Goal: Information Seeking & Learning: Check status

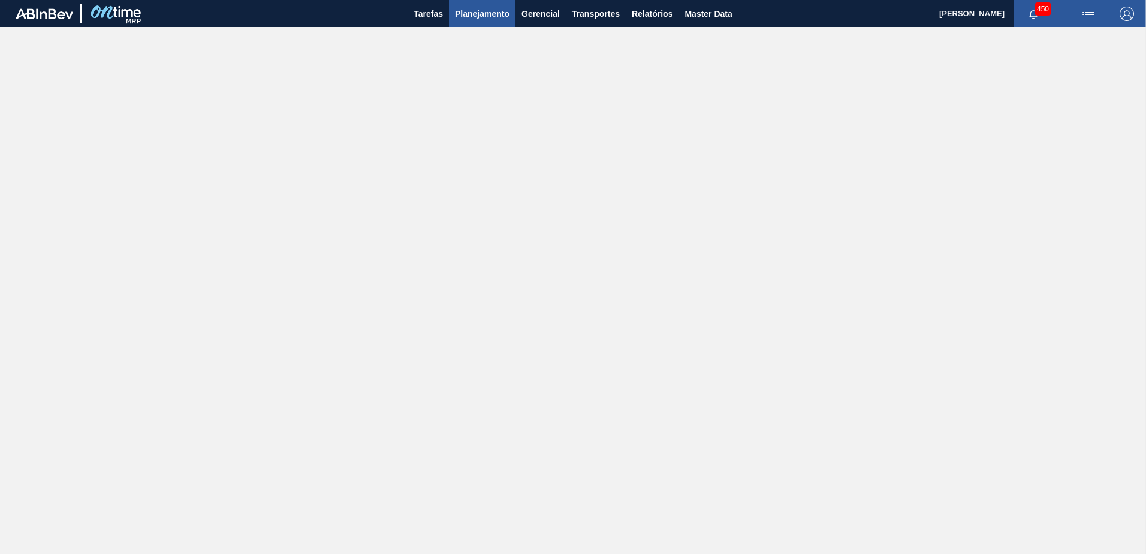
click at [481, 10] on span "Planejamento" at bounding box center [482, 14] width 55 height 14
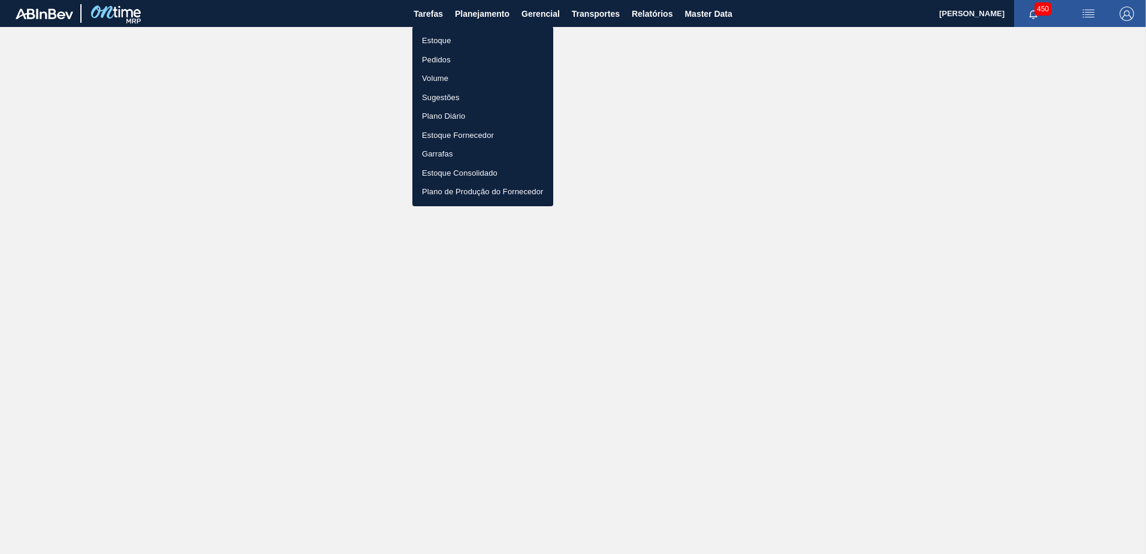
click at [445, 41] on li "Estoque" at bounding box center [482, 40] width 141 height 19
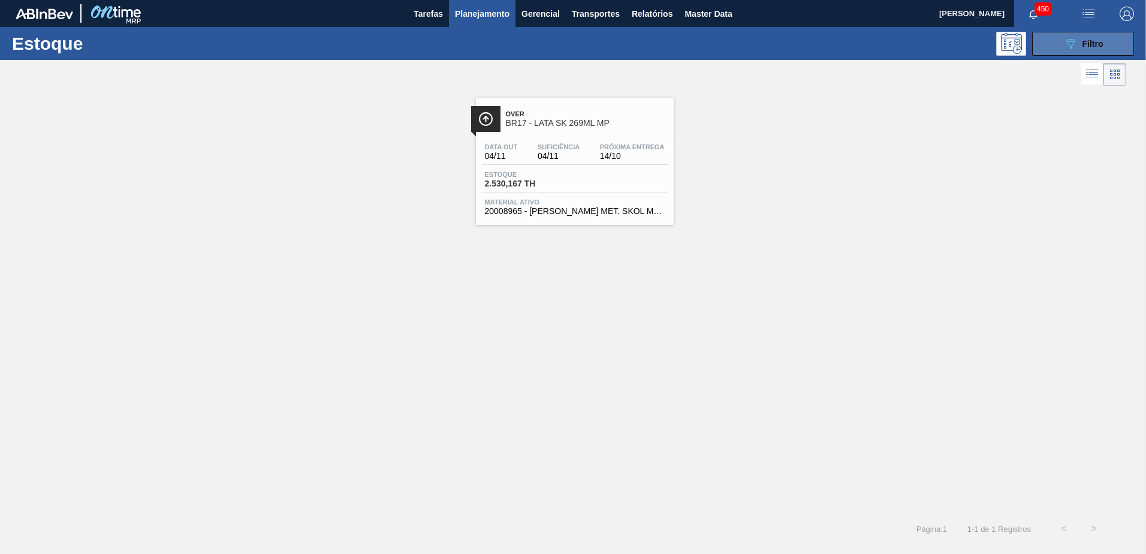
click at [1106, 46] on button "089F7B8B-B2A5-4AFE-B5C0-19BA573D28AC Filtro" at bounding box center [1083, 44] width 102 height 24
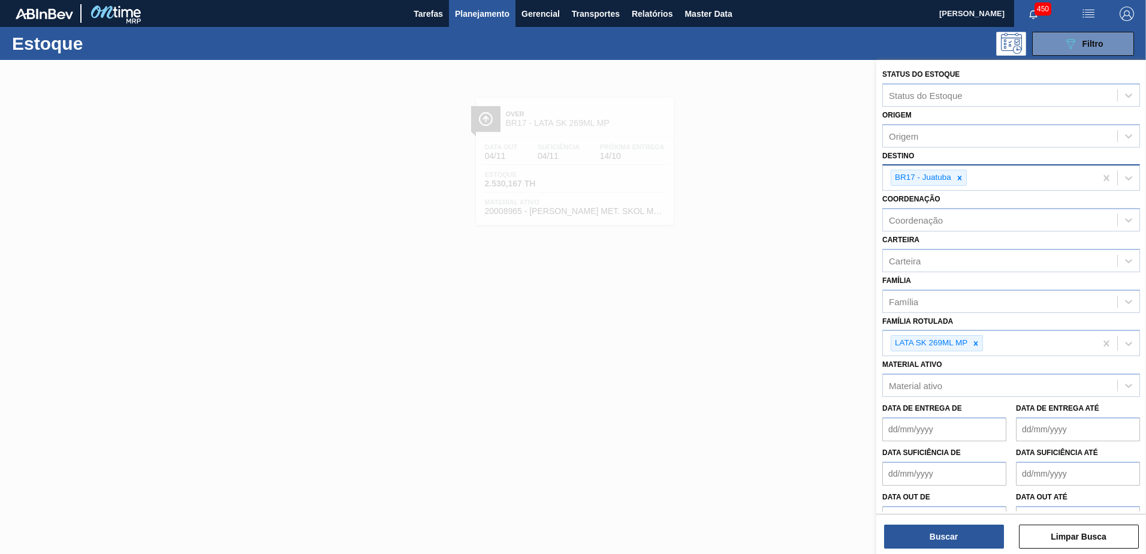
click at [959, 177] on icon at bounding box center [960, 178] width 4 height 4
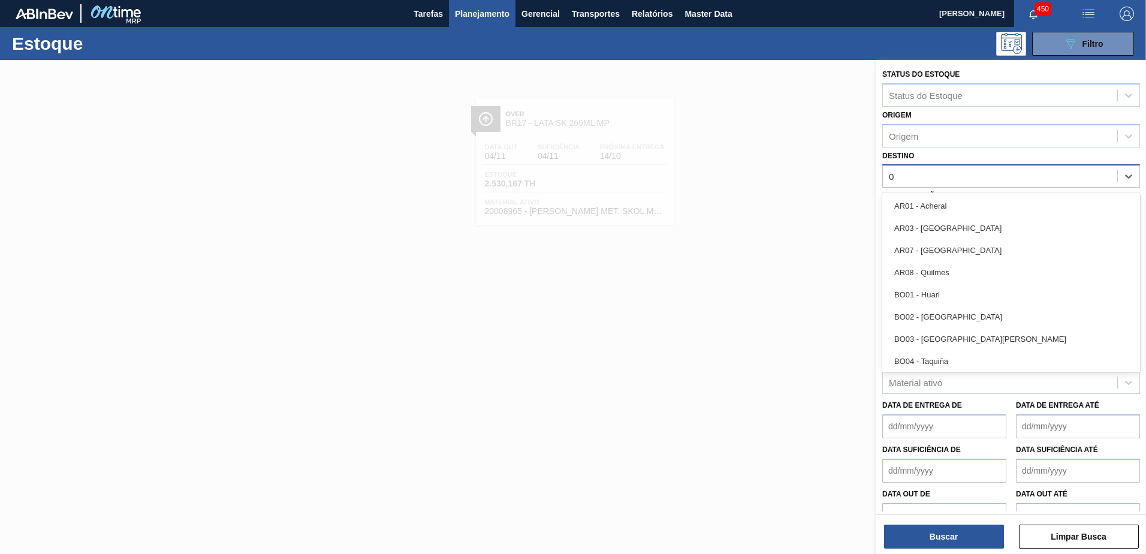
type input "02"
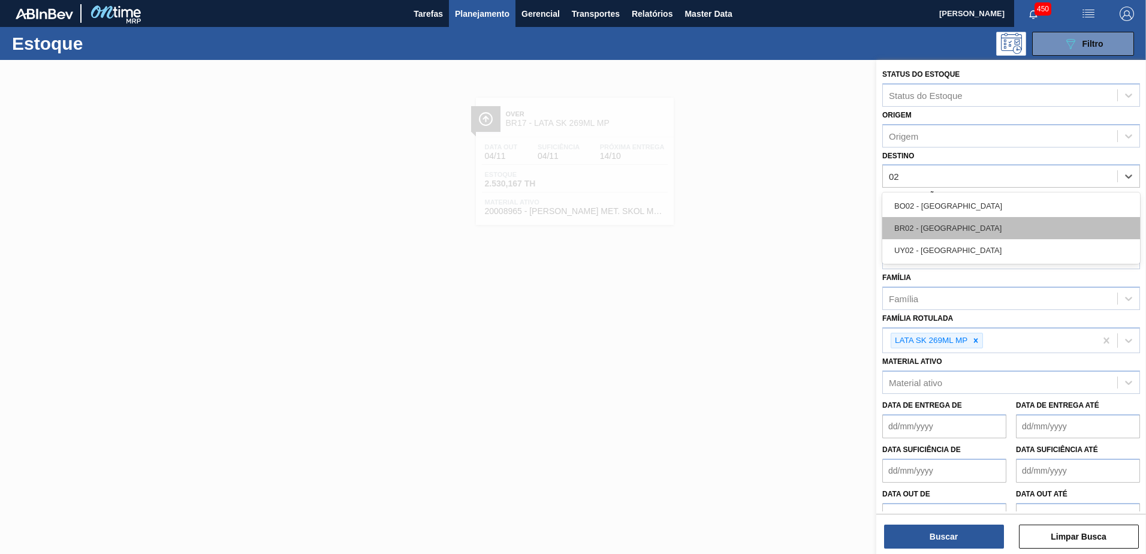
click at [939, 230] on div "BR02 - Sergipe" at bounding box center [1011, 228] width 258 height 22
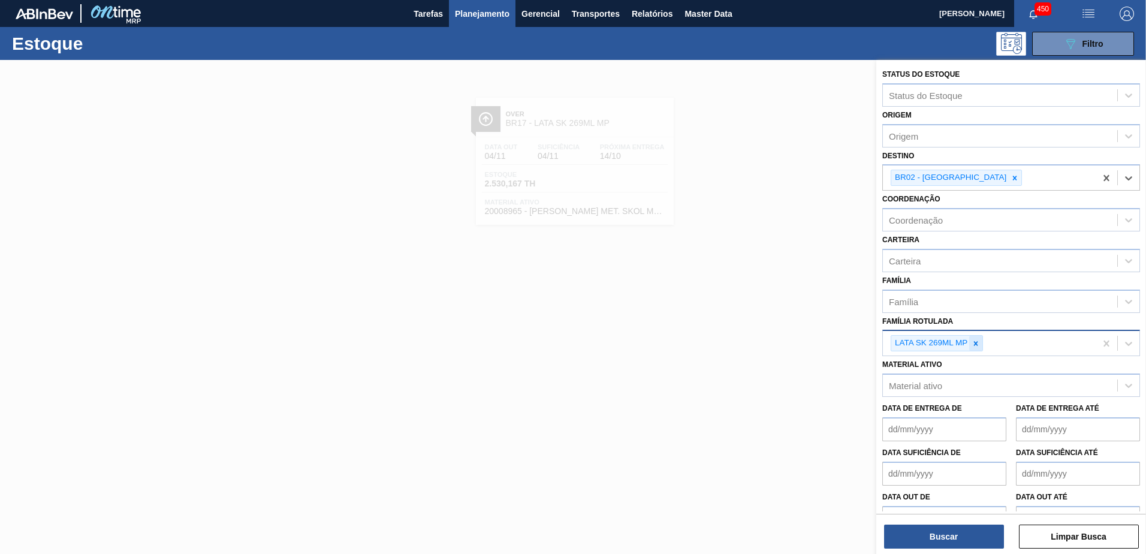
click at [976, 346] on icon at bounding box center [975, 343] width 8 height 8
paste Rotulada "ENZIMA ULTRAFLO PRIME"
type Rotulada "ENZIMA ULTRAFLO PRIME"
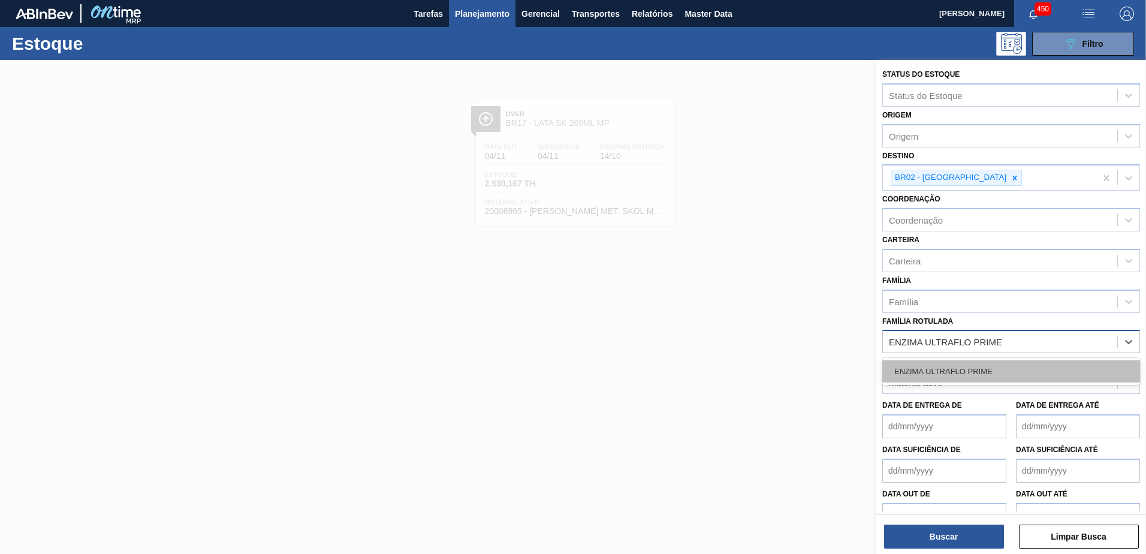
click at [971, 367] on div "ENZIMA ULTRAFLO PRIME" at bounding box center [1011, 371] width 258 height 22
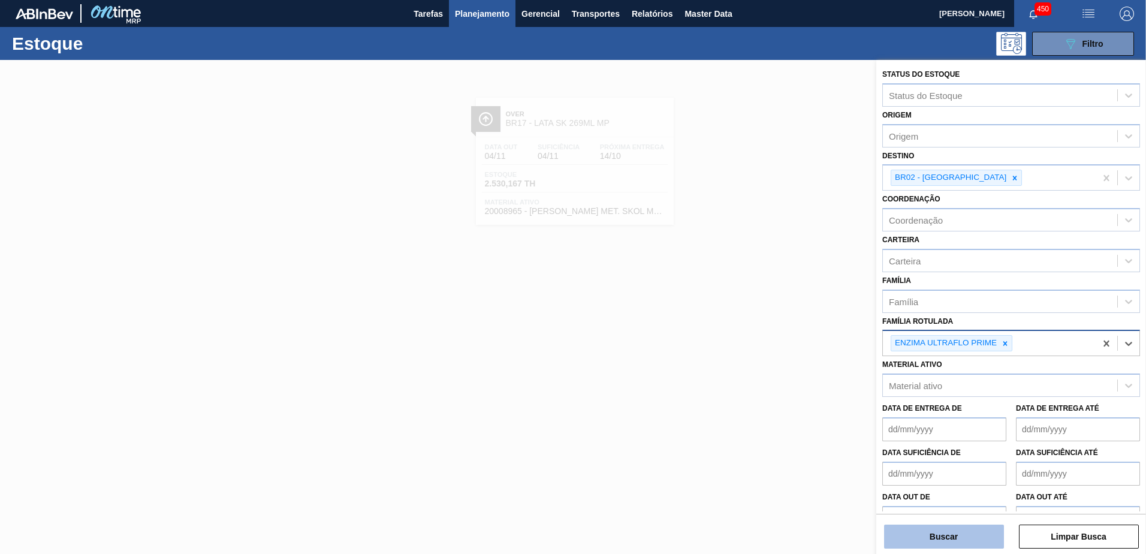
click at [952, 533] on button "Buscar" at bounding box center [944, 536] width 120 height 24
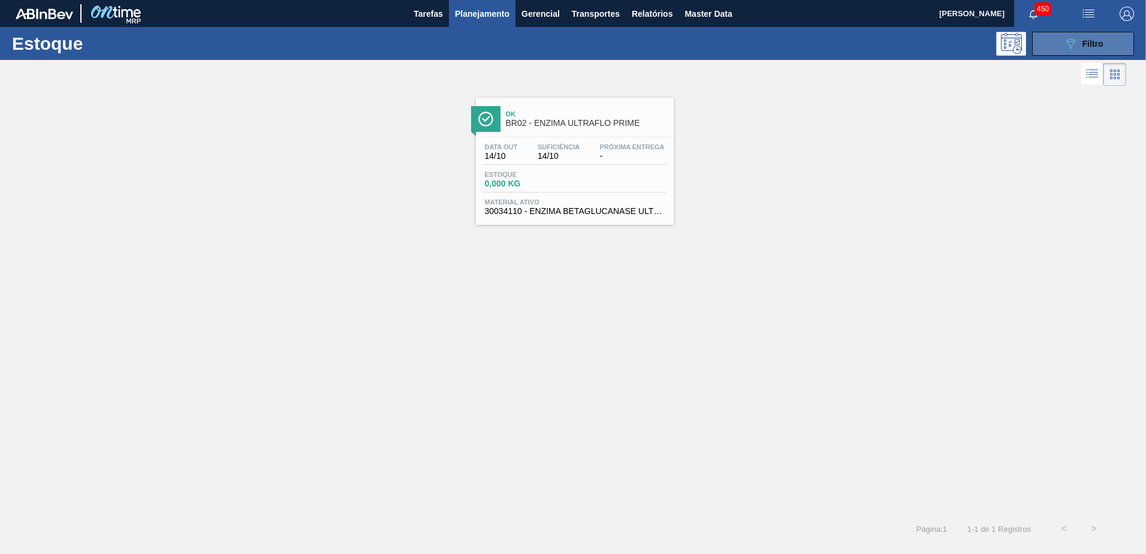
click at [1098, 49] on div "089F7B8B-B2A5-4AFE-B5C0-19BA573D28AC Filtro" at bounding box center [1083, 44] width 40 height 14
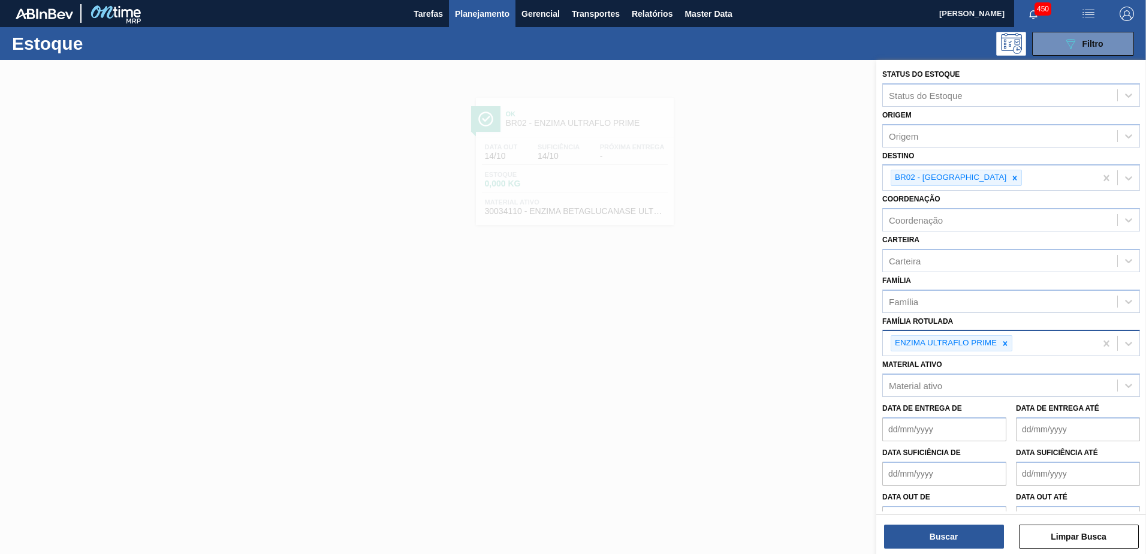
click at [1007, 342] on icon at bounding box center [1005, 343] width 8 height 8
paste Rotulada "LATA SK 269ML"
type Rotulada "LATA SK 269ML"
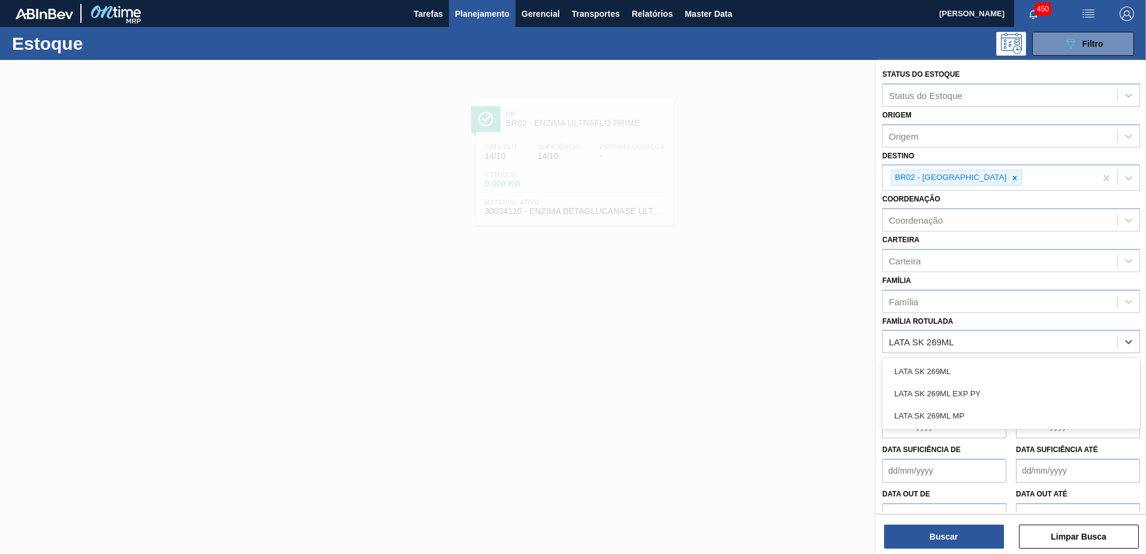
click at [966, 365] on div "LATA SK 269ML" at bounding box center [1011, 371] width 258 height 22
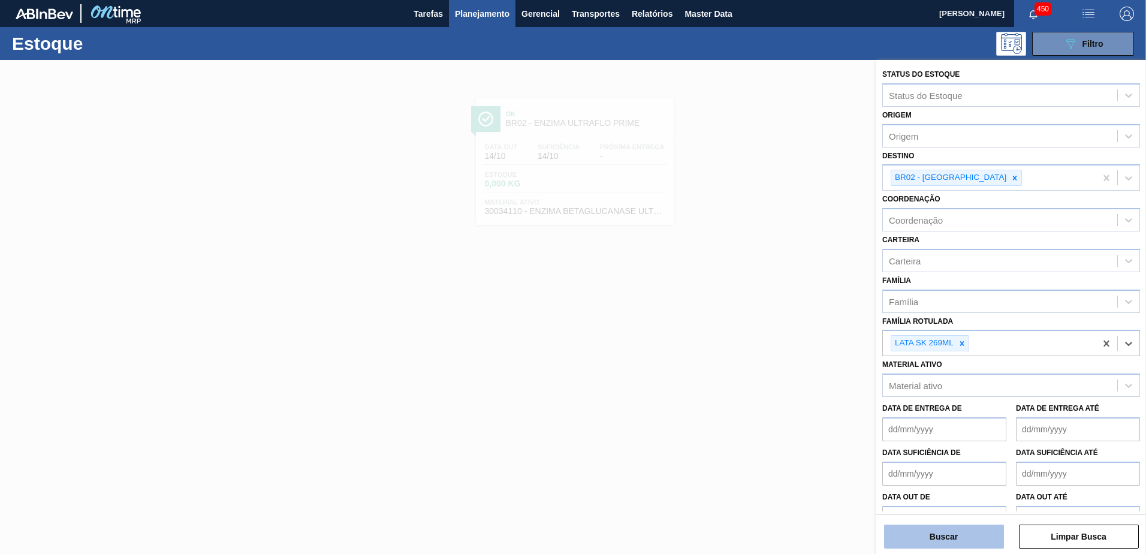
click at [941, 530] on button "Buscar" at bounding box center [944, 536] width 120 height 24
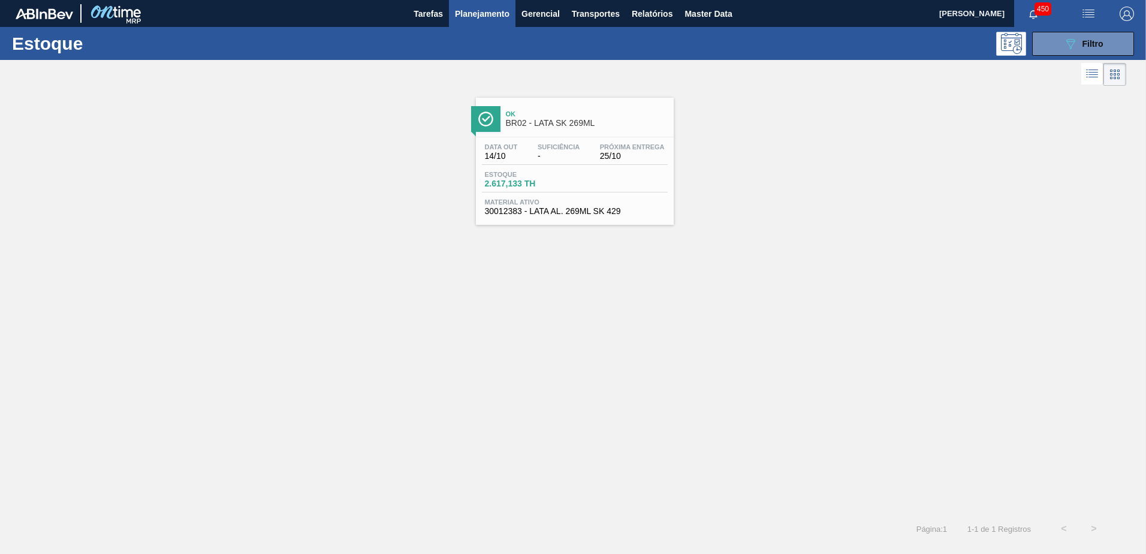
drag, startPoint x: 1070, startPoint y: 47, endPoint x: 1027, endPoint y: 128, distance: 91.4
click at [1070, 47] on icon at bounding box center [1070, 44] width 9 height 10
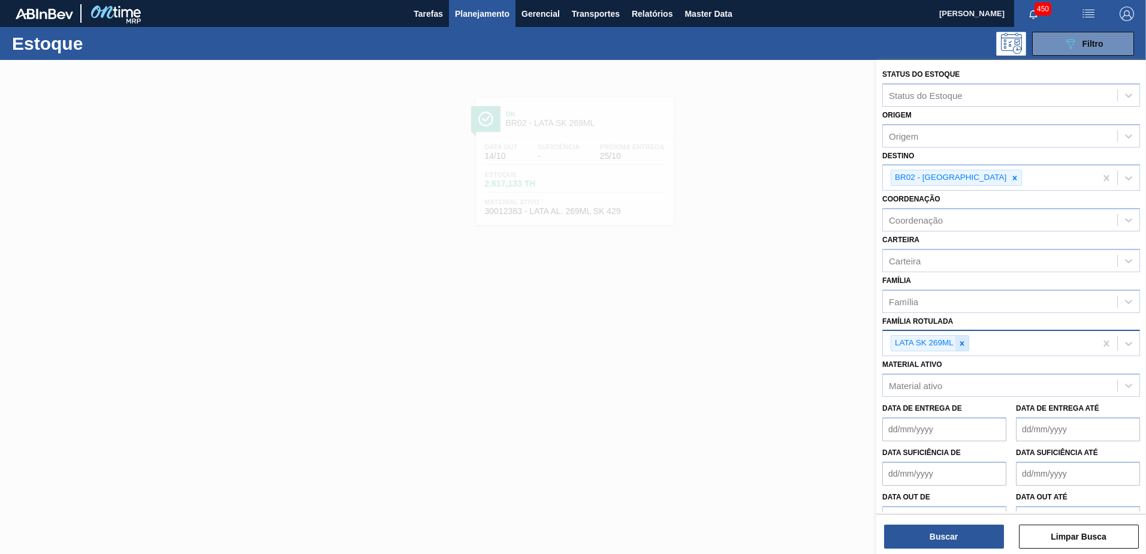
click at [962, 342] on icon at bounding box center [962, 343] width 8 height 8
paste Rotulada "ENZIMA ULTRAFLO PRIME"
type Rotulada "ENZIMA ULTRAFLO PRIME"
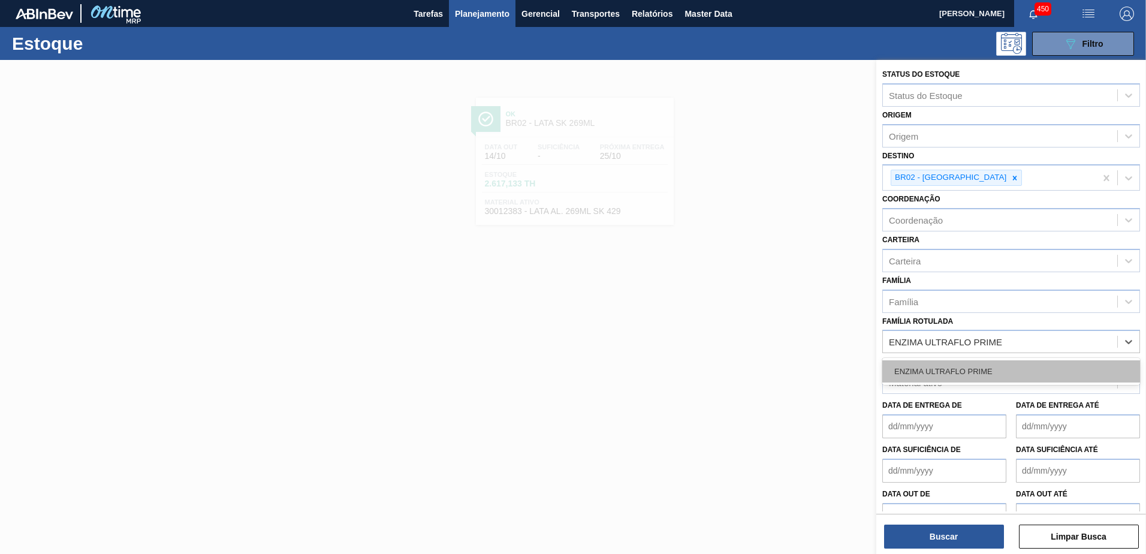
click at [972, 368] on div "ENZIMA ULTRAFLO PRIME" at bounding box center [1011, 371] width 258 height 22
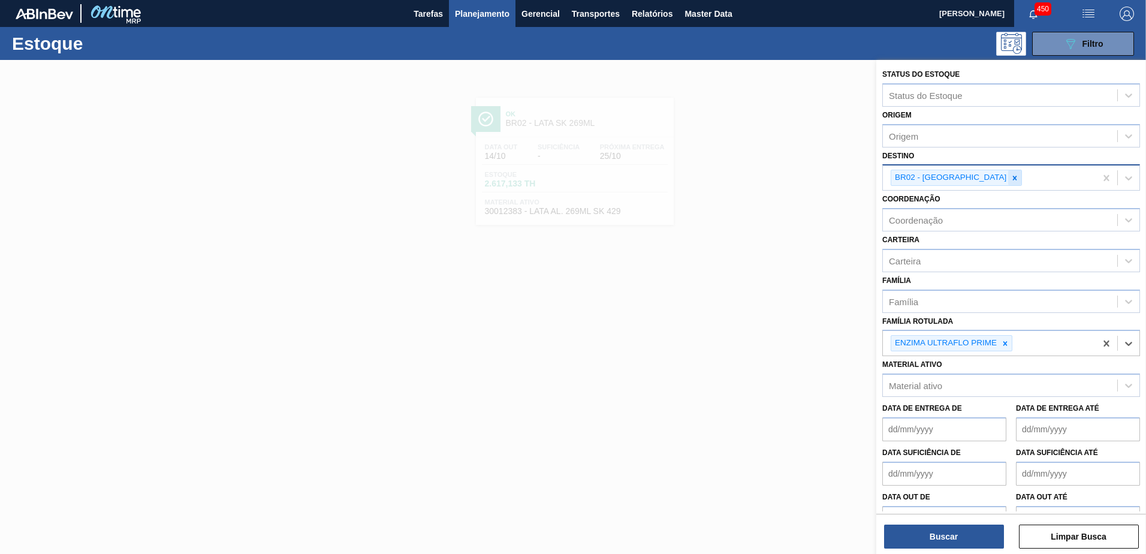
click at [1008, 173] on div at bounding box center [1014, 177] width 13 height 15
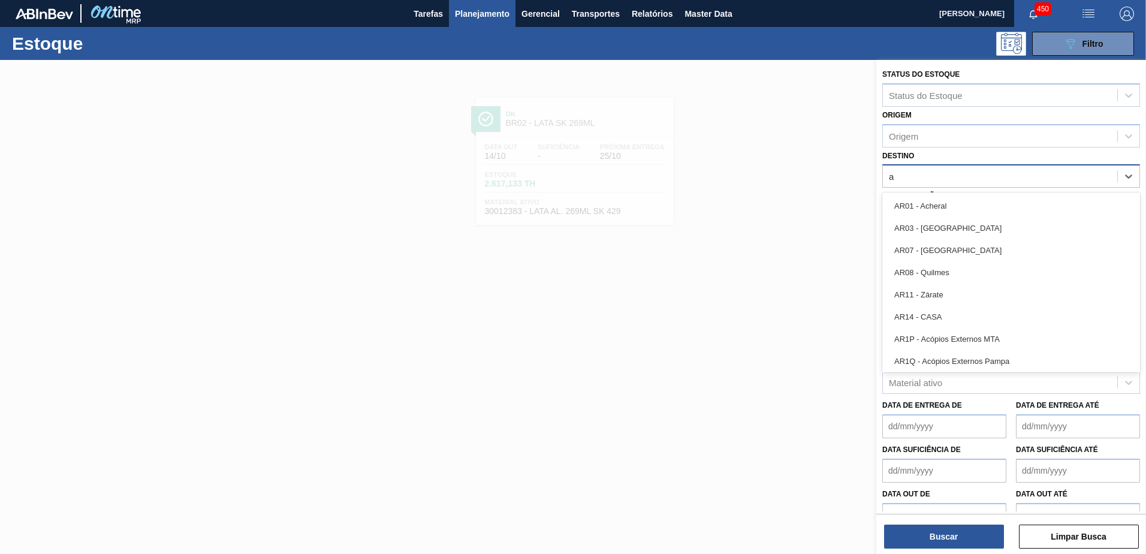
type input "aq"
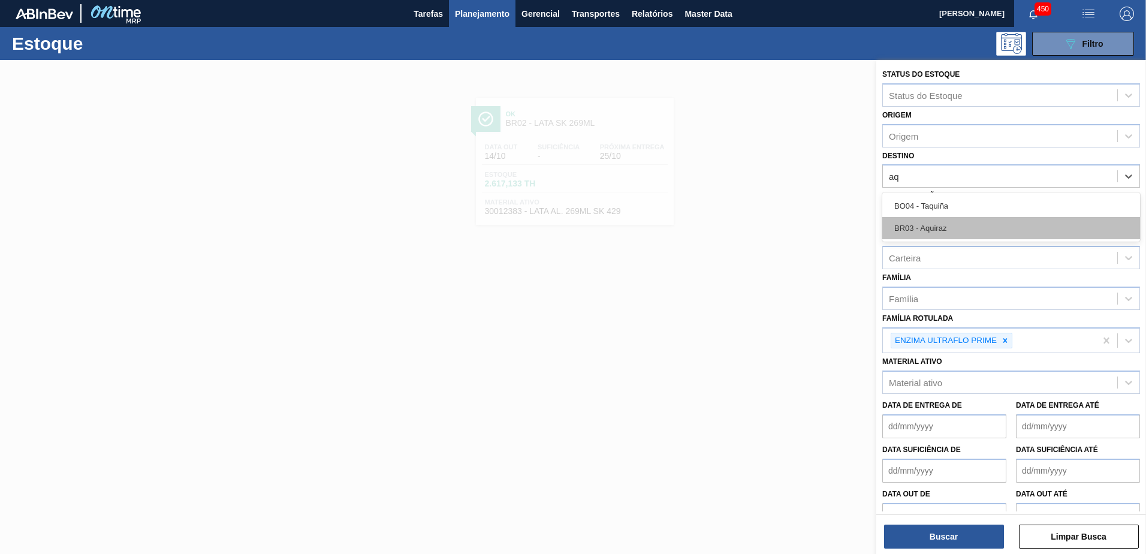
click at [948, 224] on div "BR03 - Aquiraz" at bounding box center [1011, 228] width 258 height 22
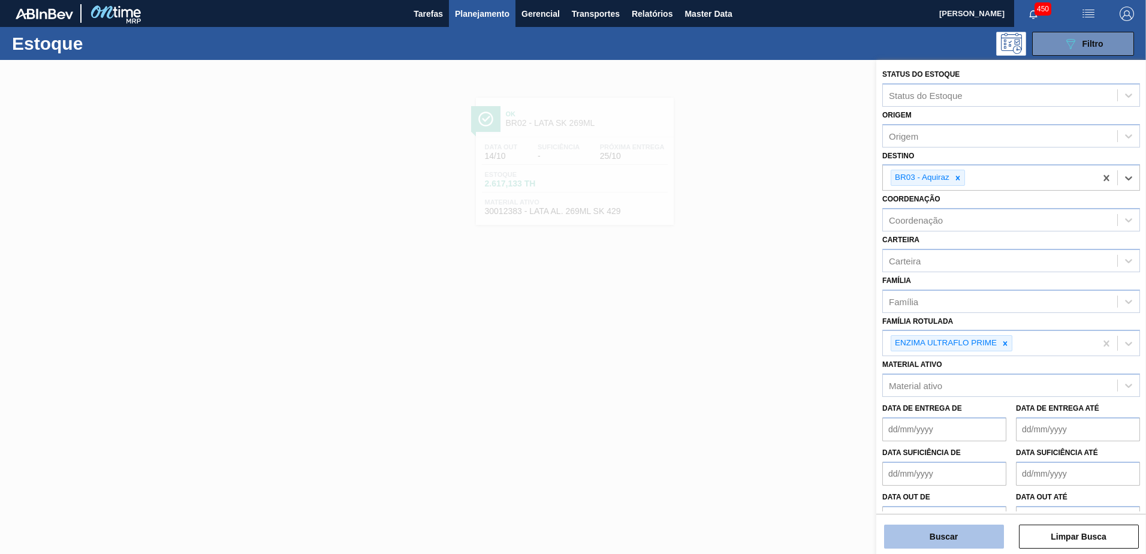
click at [957, 533] on button "Buscar" at bounding box center [944, 536] width 120 height 24
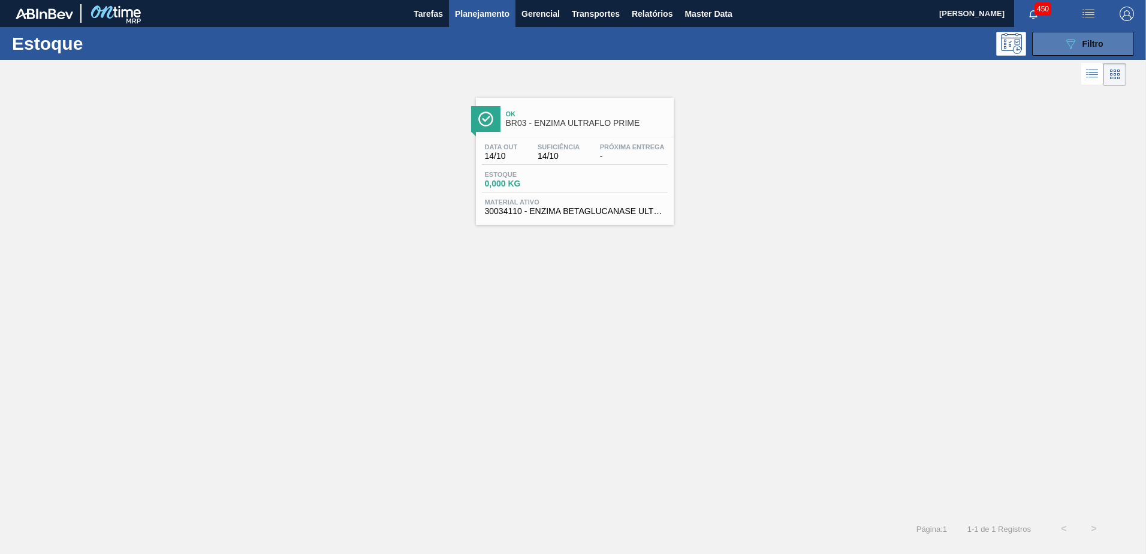
click at [1099, 41] on span "Filtro" at bounding box center [1092, 44] width 21 height 10
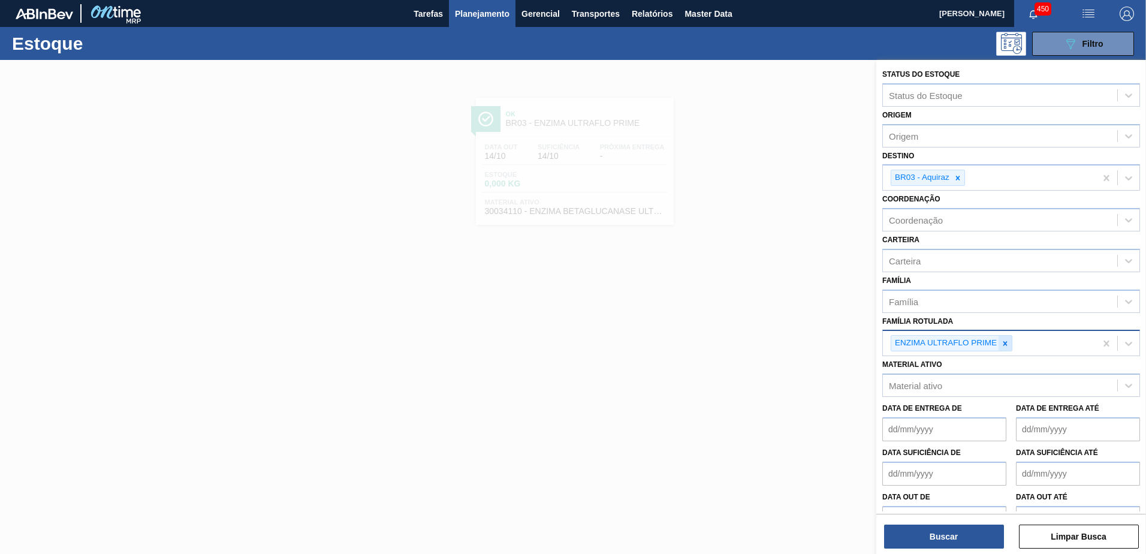
click at [1004, 338] on div at bounding box center [1004, 343] width 13 height 15
paste Rotulada "PREFORMA 15,65G CRISTAL"
type Rotulada "PREFORMA 15,65G CRISTAL"
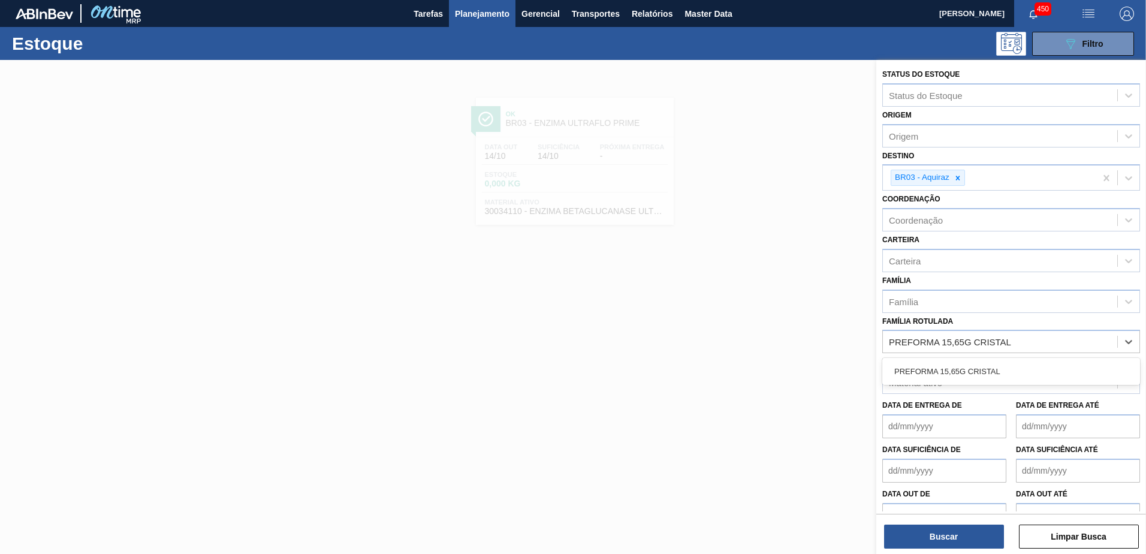
click at [977, 372] on div "PREFORMA 15,65G CRISTAL" at bounding box center [1011, 371] width 258 height 22
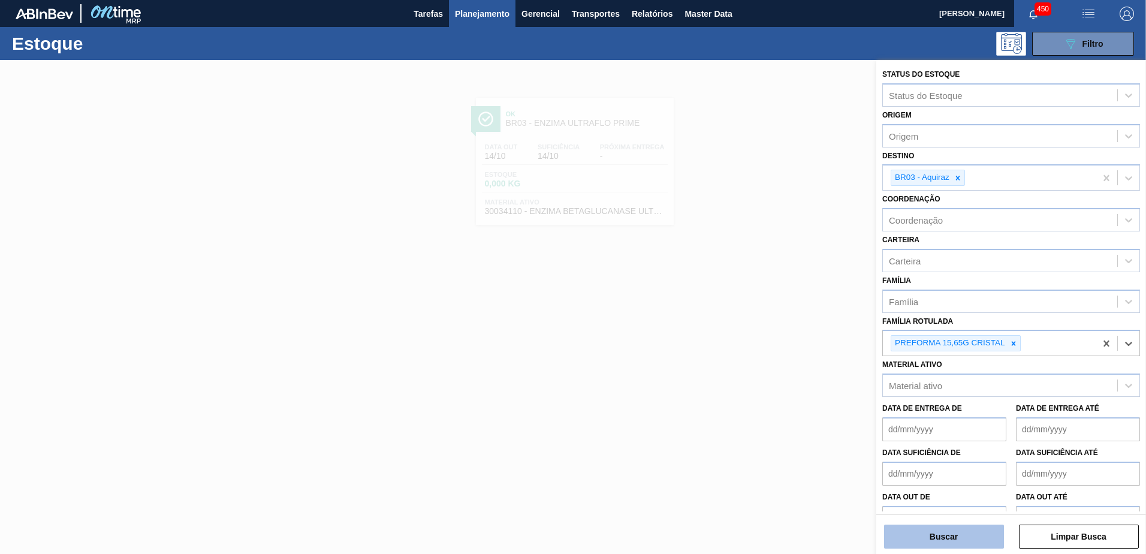
click at [952, 533] on button "Buscar" at bounding box center [944, 536] width 120 height 24
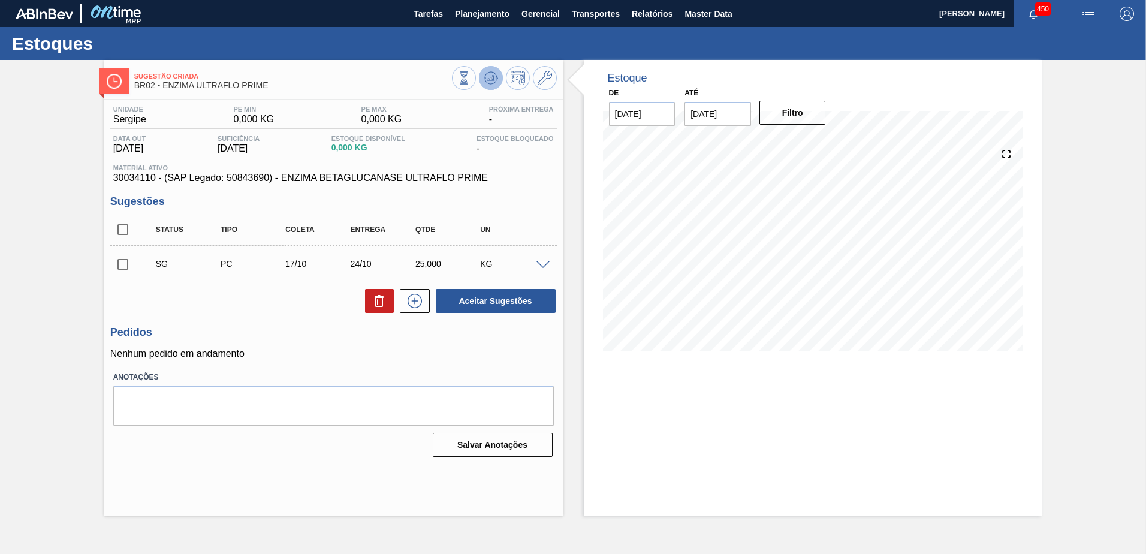
click at [484, 77] on icon at bounding box center [491, 78] width 14 height 14
click at [724, 106] on input "28/10/2025" at bounding box center [717, 114] width 67 height 24
click at [816, 262] on div "1" at bounding box center [815, 258] width 16 height 16
type input "[DATE]"
click at [785, 116] on button "Filtro" at bounding box center [792, 113] width 67 height 24
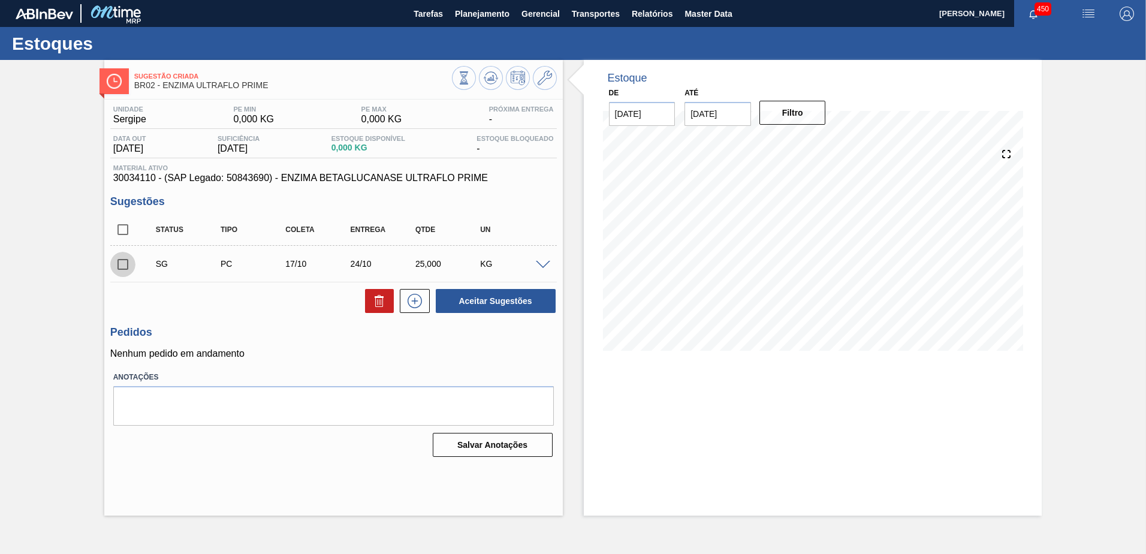
click at [124, 264] on input "checkbox" at bounding box center [122, 264] width 25 height 25
click at [383, 302] on button at bounding box center [379, 301] width 29 height 24
checkbox input "false"
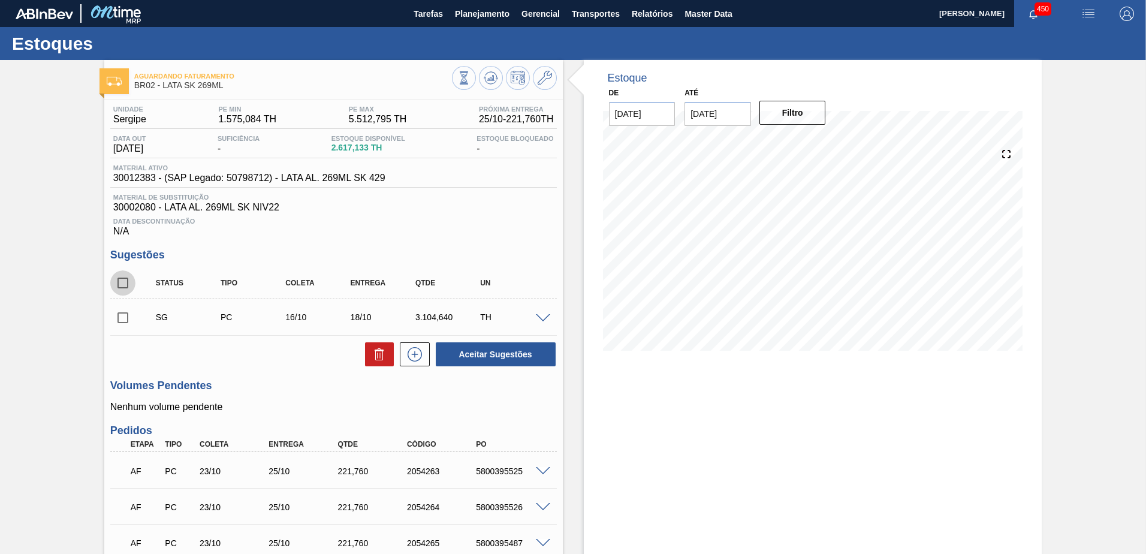
click at [125, 283] on input "checkbox" at bounding box center [122, 282] width 25 height 25
checkbox input "true"
click at [370, 351] on button at bounding box center [379, 354] width 29 height 24
checkbox input "false"
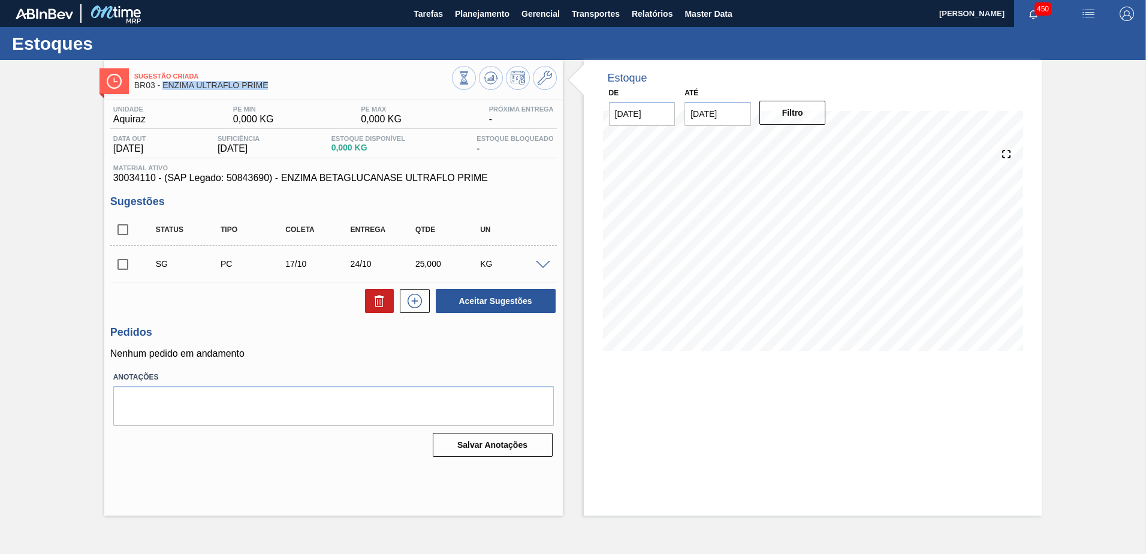
drag, startPoint x: 228, startPoint y: 89, endPoint x: 162, endPoint y: 89, distance: 65.3
click at [162, 89] on span "BR03 - ENZIMA ULTRAFLO PRIME" at bounding box center [293, 85] width 318 height 9
drag, startPoint x: 125, startPoint y: 182, endPoint x: 157, endPoint y: 177, distance: 32.1
click at [157, 177] on div "Unidade Aquiraz PE MIN 0,000 KG PE MAX 0,000 KG Próxima Entrega - Data out [DAT…" at bounding box center [333, 279] width 458 height 361
click at [370, 174] on span "30034110 - (SAP Legado: 50843690) - ENZIMA BETAGLUCANASE ULTRAFLO PRIME" at bounding box center [333, 178] width 440 height 11
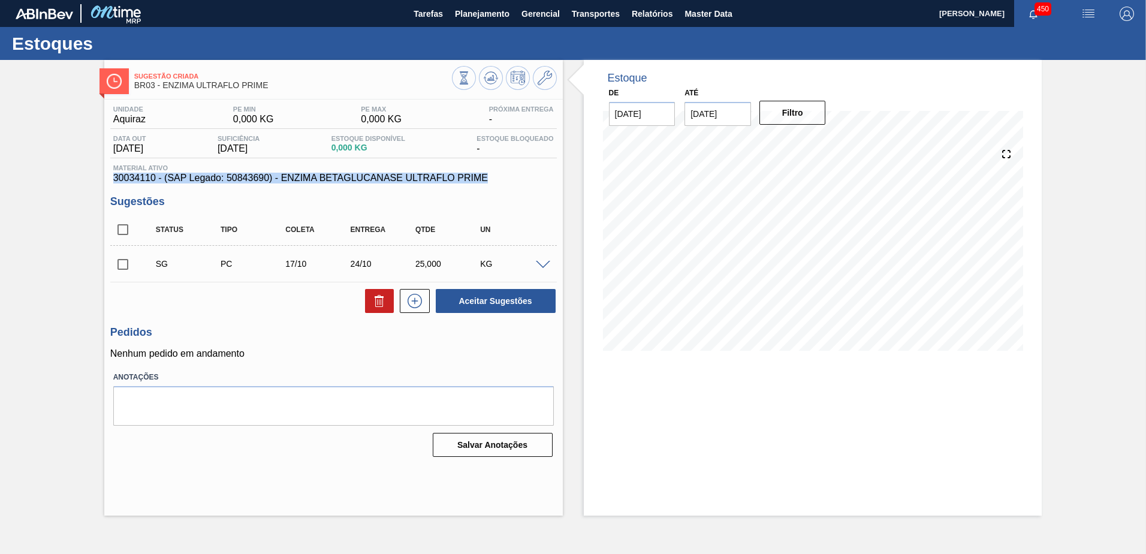
drag, startPoint x: 114, startPoint y: 177, endPoint x: 485, endPoint y: 178, distance: 370.3
click at [485, 178] on span "30034110 - (SAP Legado: 50843690) - ENZIMA BETAGLUCANASE ULTRAFLO PRIME" at bounding box center [333, 178] width 440 height 11
copy span "30034110 - (SAP Legado: 50843690) - ENZIMA BETAGLUCANASE ULTRAFLO PRIME"
click at [119, 237] on input "checkbox" at bounding box center [122, 229] width 25 height 25
checkbox input "true"
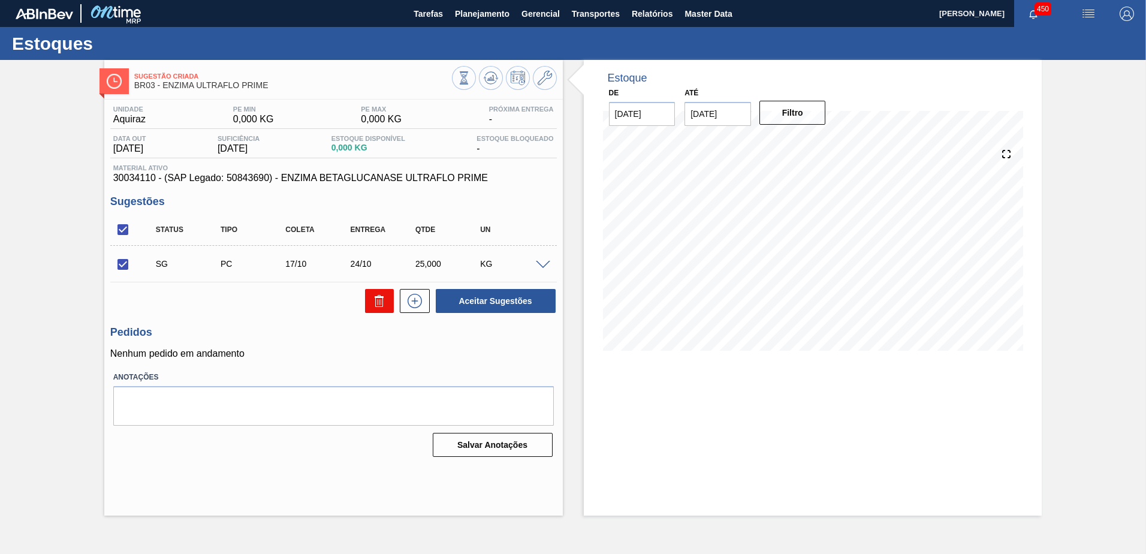
click at [378, 304] on icon at bounding box center [379, 301] width 14 height 14
checkbox input "false"
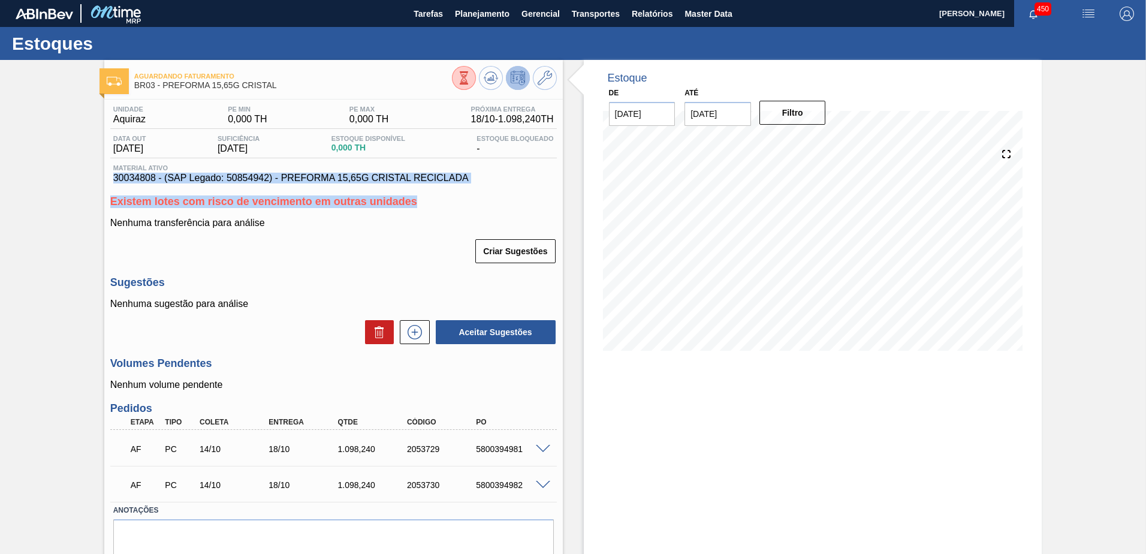
drag, startPoint x: 454, startPoint y: 194, endPoint x: 3, endPoint y: 179, distance: 450.9
click at [3, 179] on div "Aguardando Faturamento BR03 - PREFORMA 15,65G CRISTAL Unidade Aquiraz PE MIN 0,…" at bounding box center [573, 330] width 1146 height 540
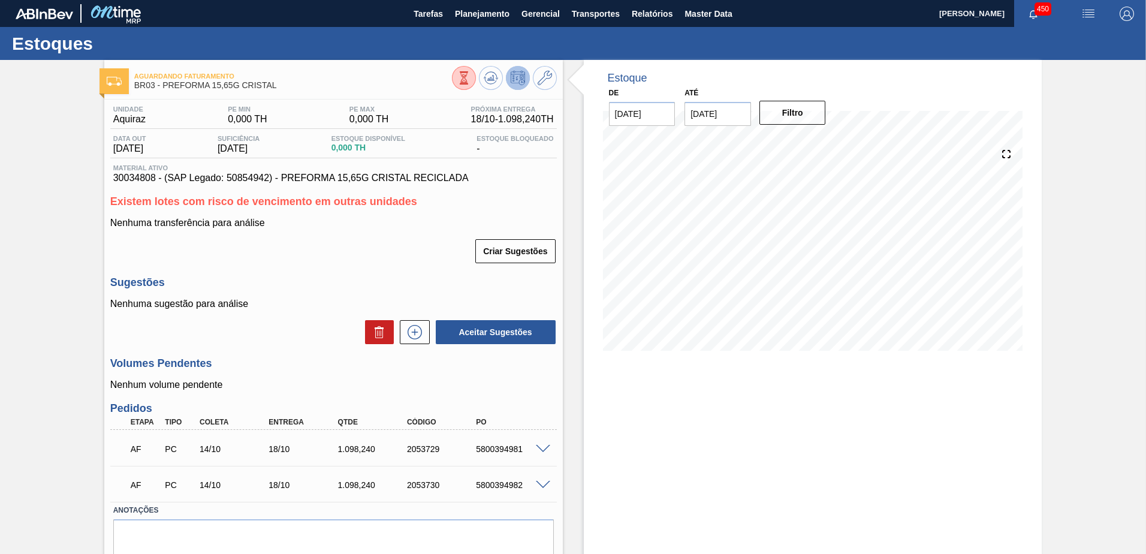
click at [42, 258] on div "Aguardando Faturamento BR03 - PREFORMA 15,65G CRISTAL Unidade Aquiraz PE MIN 0,…" at bounding box center [573, 330] width 1146 height 540
click at [41, 259] on div "Aguardando Faturamento BR03 - PREFORMA 15,65G CRISTAL Unidade Aquiraz PE MIN 0,…" at bounding box center [573, 330] width 1146 height 540
